Goal: Transaction & Acquisition: Book appointment/travel/reservation

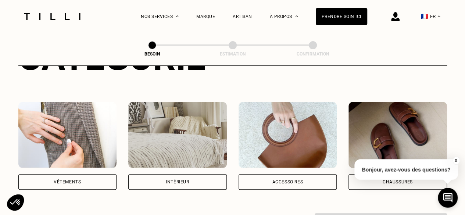
scroll to position [116, 0]
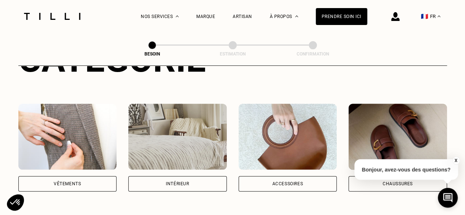
click at [79, 113] on img at bounding box center [67, 137] width 99 height 66
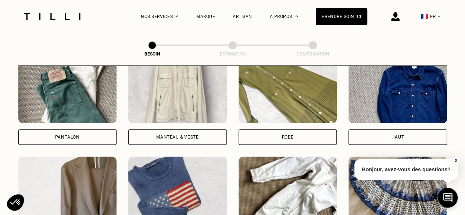
scroll to position [362, 0]
click at [280, 94] on img at bounding box center [288, 90] width 99 height 66
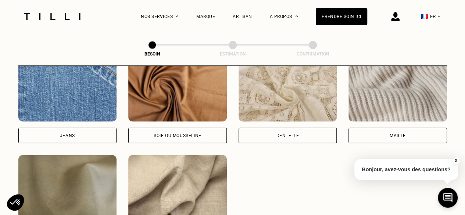
scroll to position [817, 0]
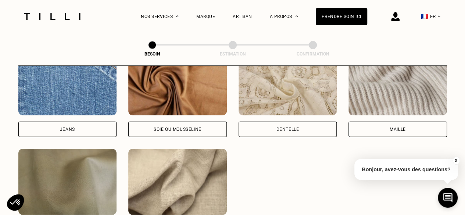
click at [93, 83] on img at bounding box center [67, 82] width 99 height 66
select select "FR"
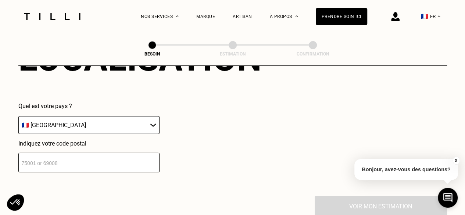
scroll to position [1064, 0]
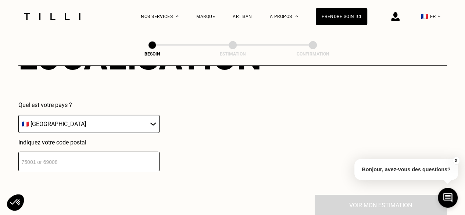
click at [89, 159] on input "number" at bounding box center [88, 161] width 141 height 19
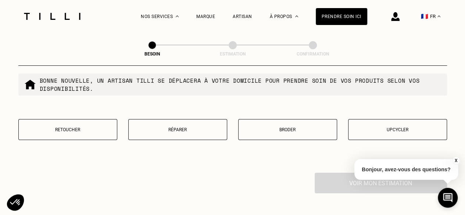
scroll to position [1274, 0]
type input "75018"
click at [165, 127] on p "Réparer" at bounding box center [177, 129] width 91 height 5
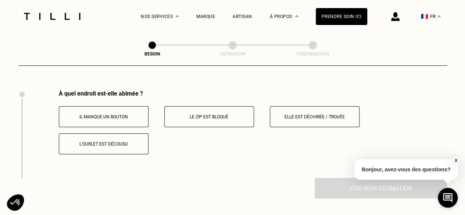
scroll to position [1360, 0]
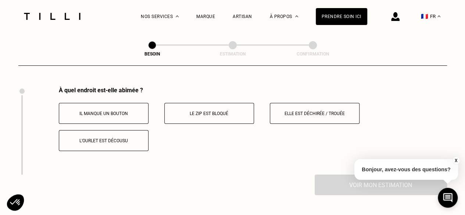
click at [131, 103] on button "Il manque un bouton" at bounding box center [104, 113] width 90 height 21
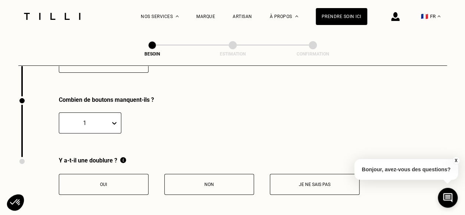
scroll to position [1448, 0]
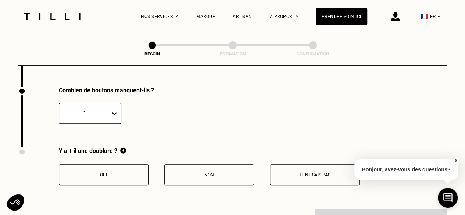
click at [201, 173] on p "Non" at bounding box center [210, 175] width 82 height 5
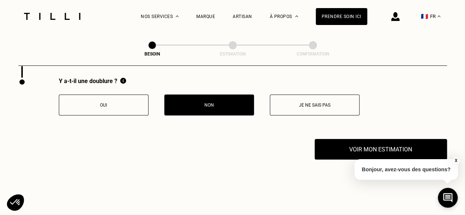
scroll to position [1518, 0]
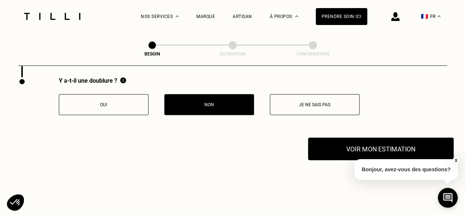
click at [351, 141] on button "Voir mon estimation" at bounding box center [381, 149] width 146 height 23
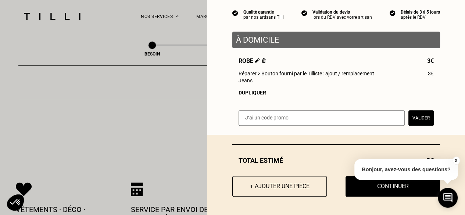
scroll to position [1578, 0]
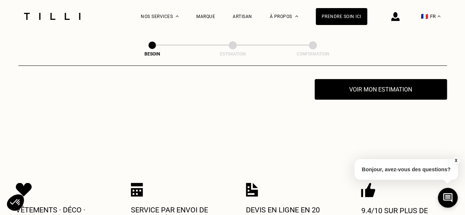
click at [457, 162] on button "X" at bounding box center [456, 161] width 7 height 8
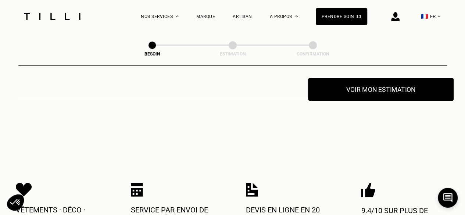
click at [366, 81] on button "Voir mon estimation" at bounding box center [381, 89] width 146 height 23
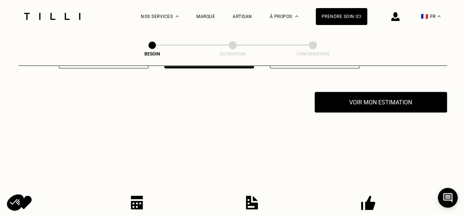
scroll to position [1564, 0]
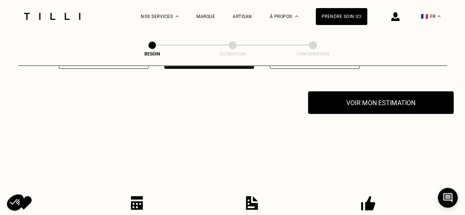
click at [394, 105] on button "Voir mon estimation" at bounding box center [381, 102] width 146 height 23
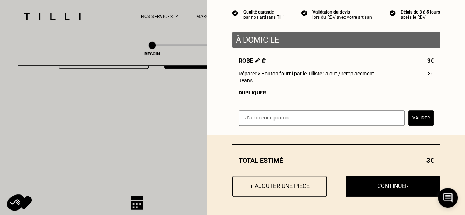
scroll to position [69, 0]
click at [280, 188] on button "+ Ajouter une pièce" at bounding box center [280, 186] width 104 height 23
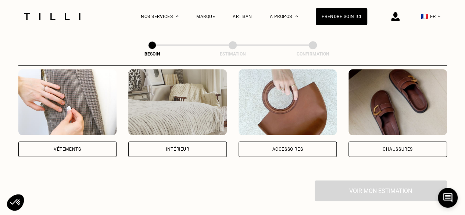
scroll to position [150, 0]
click at [401, 92] on img at bounding box center [398, 103] width 99 height 66
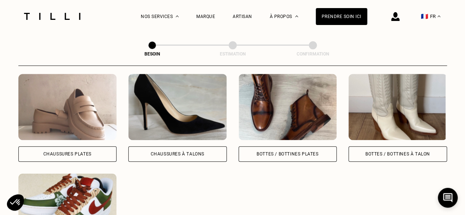
scroll to position [371, 0]
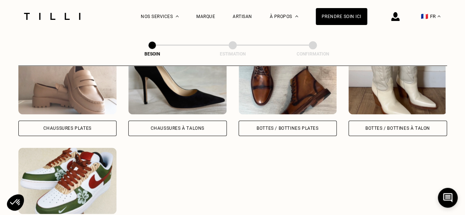
click at [422, 110] on div "Bottes / Bottines à talon" at bounding box center [398, 92] width 99 height 88
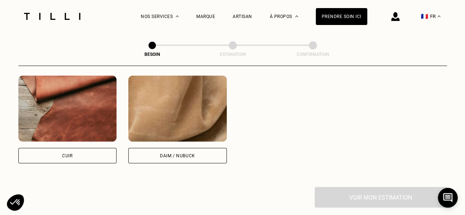
scroll to position [692, 0]
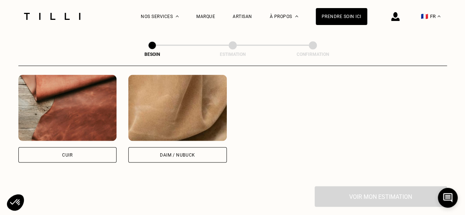
click at [39, 119] on img at bounding box center [67, 108] width 99 height 66
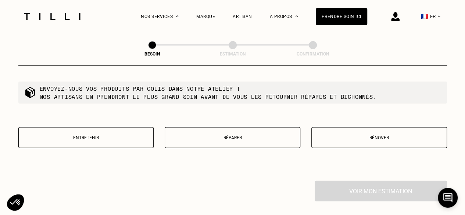
scroll to position [887, 0]
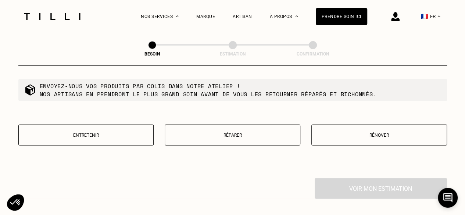
click at [241, 133] on p "Réparer" at bounding box center [233, 135] width 128 height 5
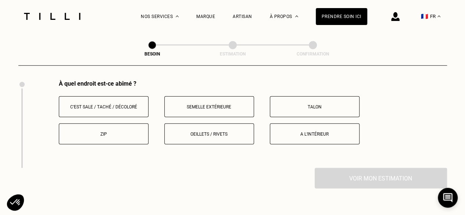
scroll to position [982, 0]
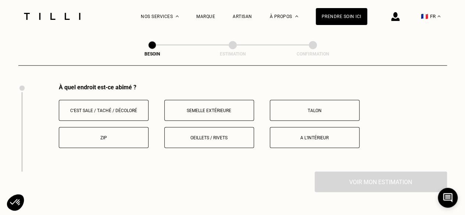
click at [222, 137] on button "Oeillets / rivets" at bounding box center [209, 137] width 90 height 21
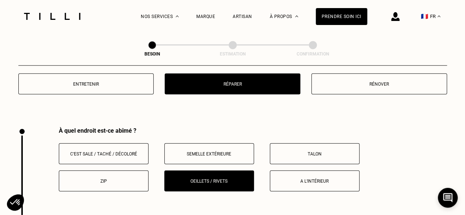
scroll to position [938, 0]
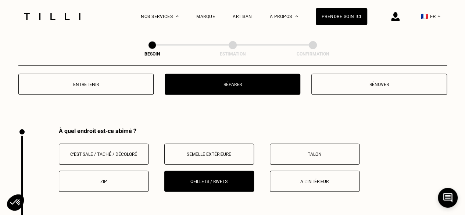
click at [372, 82] on p "Rénover" at bounding box center [380, 84] width 128 height 5
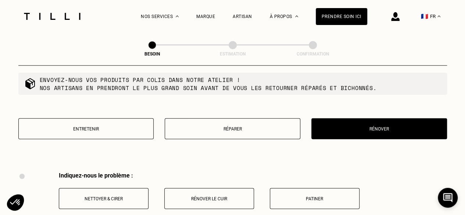
scroll to position [893, 0]
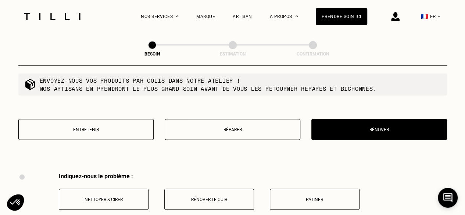
click at [121, 131] on button "Entretenir" at bounding box center [86, 129] width 136 height 21
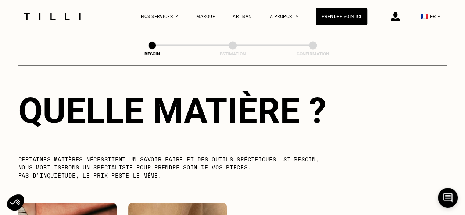
scroll to position [558, 0]
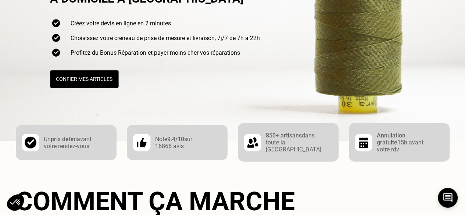
scroll to position [105, 0]
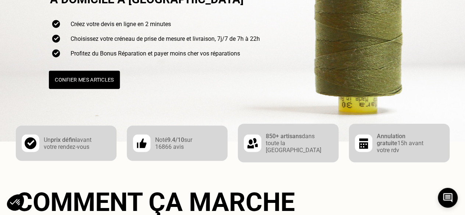
click at [101, 74] on button "Confier mes articles" at bounding box center [84, 80] width 71 height 18
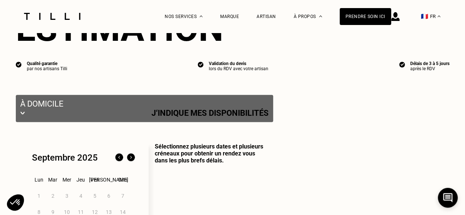
select select "FR"
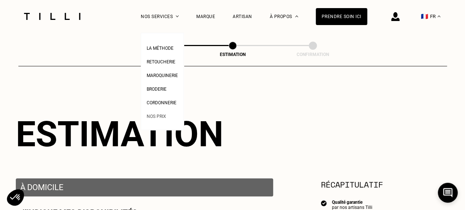
click at [164, 117] on span "Nos prix" at bounding box center [156, 116] width 19 height 5
select select "FR"
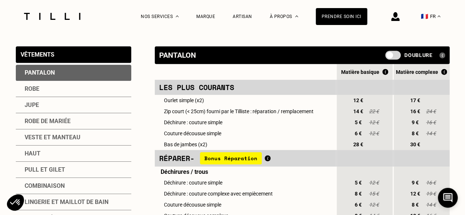
scroll to position [150, 0]
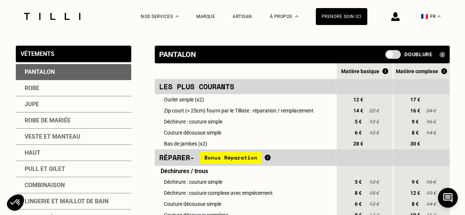
click at [36, 72] on div "Pantalon" at bounding box center [74, 72] width 116 height 16
click at [355, 17] on div "Prendre soin ici" at bounding box center [342, 16] width 52 height 17
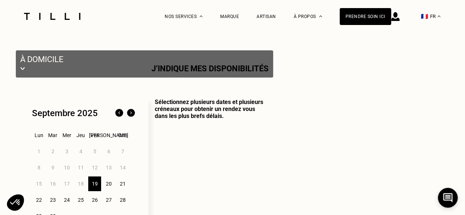
select select "FR"
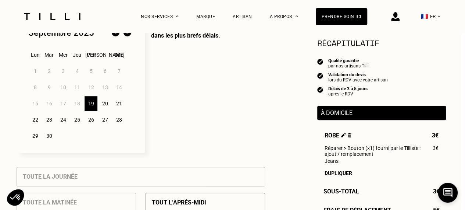
scroll to position [0, 4]
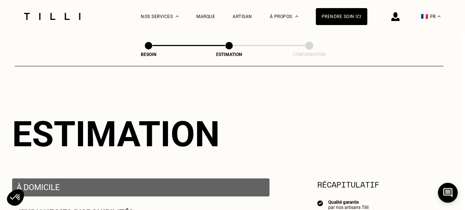
click at [67, 14] on img at bounding box center [52, 16] width 62 height 7
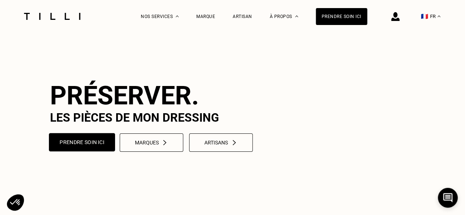
click at [83, 152] on button "Prendre soin ici" at bounding box center [82, 142] width 66 height 18
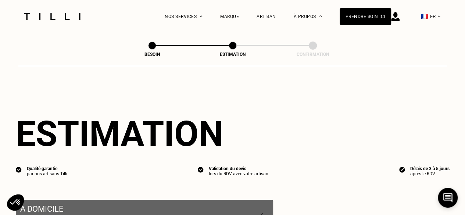
select select "FR"
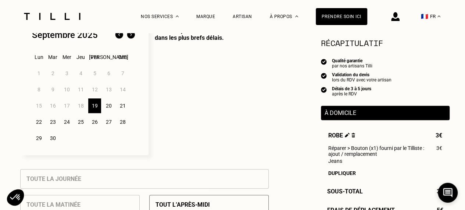
scroll to position [260, 0]
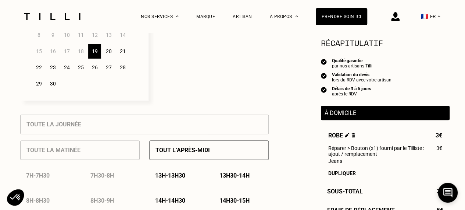
click at [347, 136] on img at bounding box center [347, 134] width 5 height 5
select select "FR"
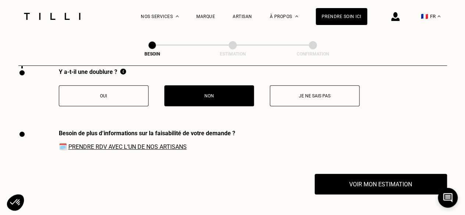
scroll to position [1531, 0]
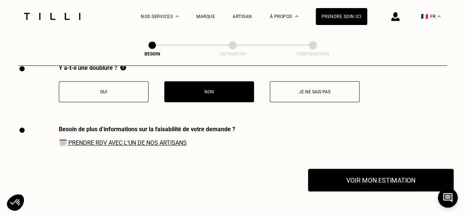
click at [376, 175] on button "Voir mon estimation" at bounding box center [381, 180] width 146 height 23
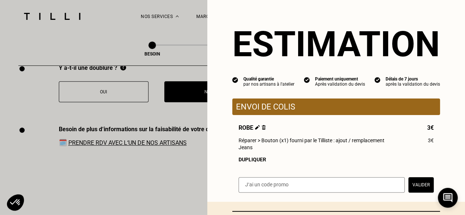
scroll to position [69, 0]
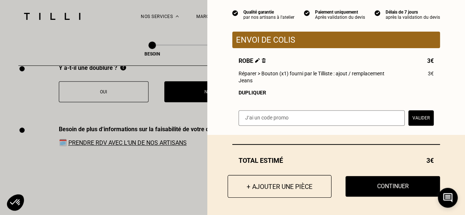
click at [277, 196] on button "+ Ajouter une pièce" at bounding box center [280, 186] width 104 height 23
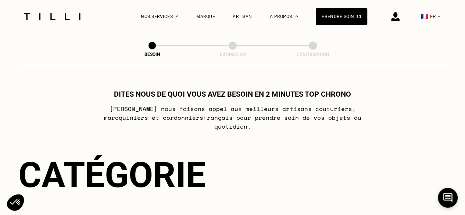
scroll to position [173, 0]
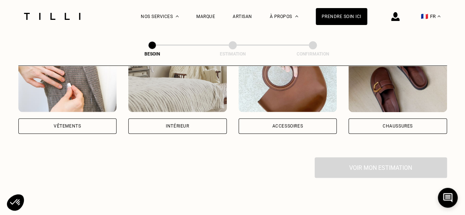
click at [67, 73] on img at bounding box center [67, 79] width 99 height 66
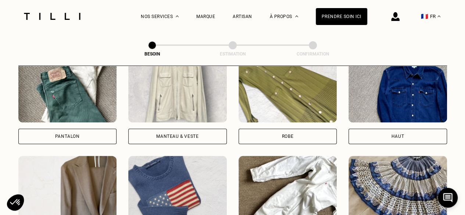
scroll to position [364, 0]
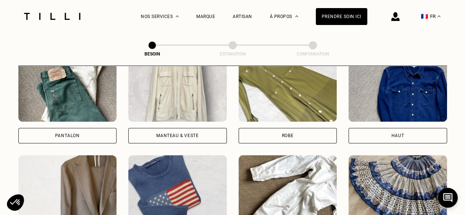
click at [65, 86] on img at bounding box center [67, 89] width 99 height 66
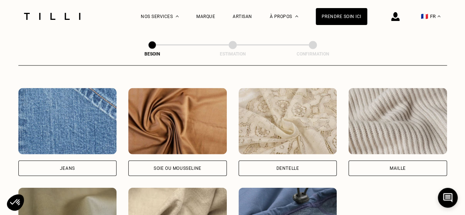
scroll to position [777, 0]
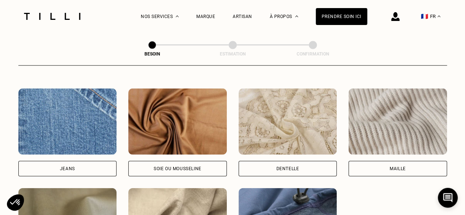
click at [65, 103] on img at bounding box center [67, 122] width 99 height 66
select select "FR"
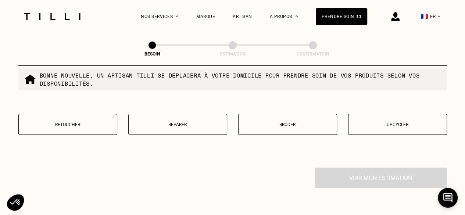
scroll to position [1281, 0]
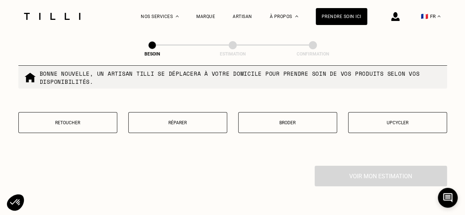
click at [161, 120] on p "Réparer" at bounding box center [177, 122] width 91 height 5
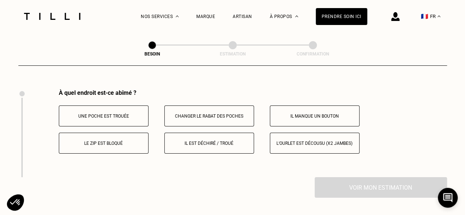
scroll to position [1360, 0]
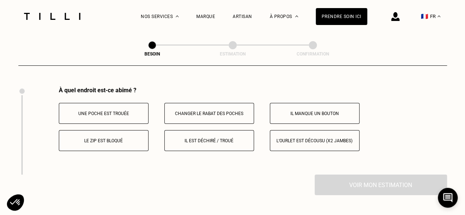
click at [118, 141] on button "Le zip est bloqué" at bounding box center [104, 140] width 90 height 21
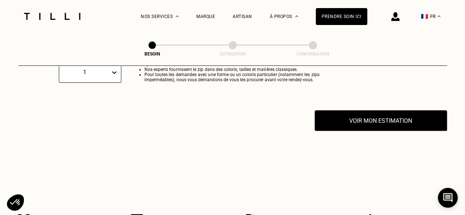
scroll to position [1488, 0]
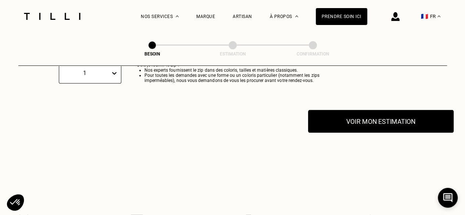
click at [382, 117] on button "Voir mon estimation" at bounding box center [381, 121] width 146 height 23
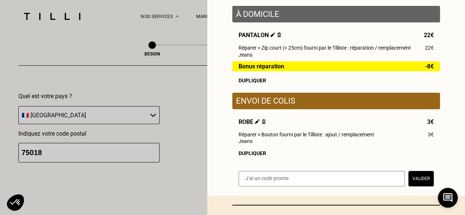
scroll to position [92, 0]
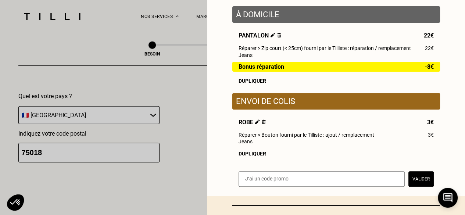
click at [255, 124] on img at bounding box center [257, 122] width 5 height 5
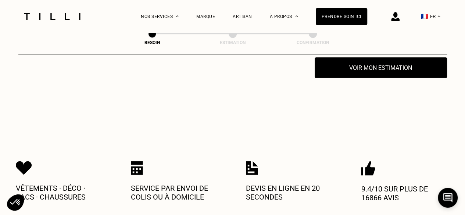
scroll to position [1599, 0]
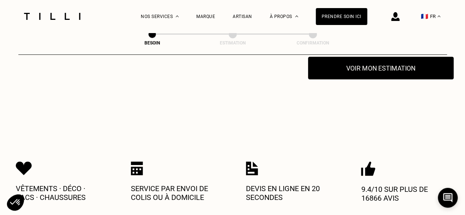
click at [362, 71] on button "Voir mon estimation" at bounding box center [381, 68] width 146 height 23
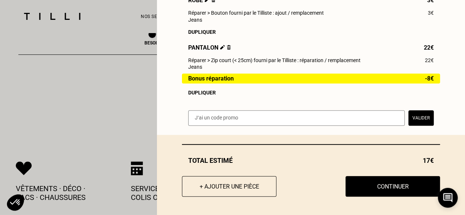
scroll to position [1073, 0]
